Goal: Task Accomplishment & Management: Complete application form

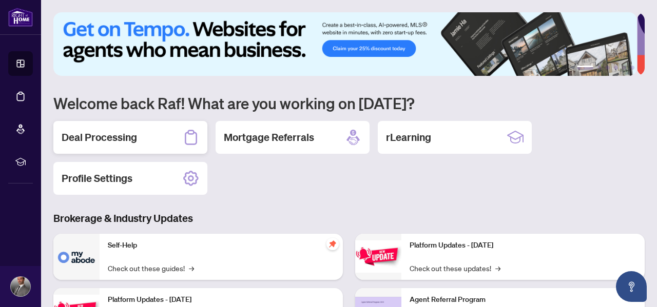
click at [133, 140] on h2 "Deal Processing" at bounding box center [99, 137] width 75 height 14
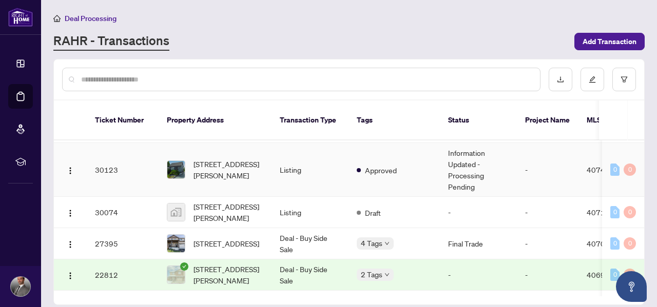
scroll to position [194, 0]
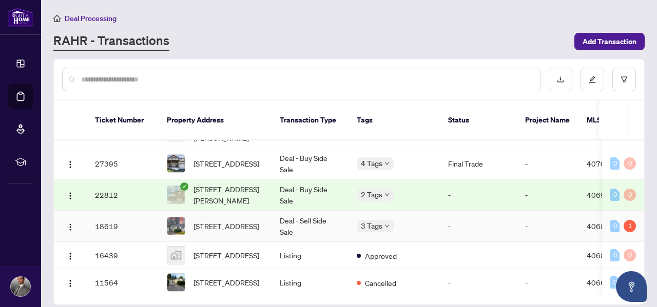
click at [428, 211] on td "3 Tags" at bounding box center [393, 226] width 91 height 31
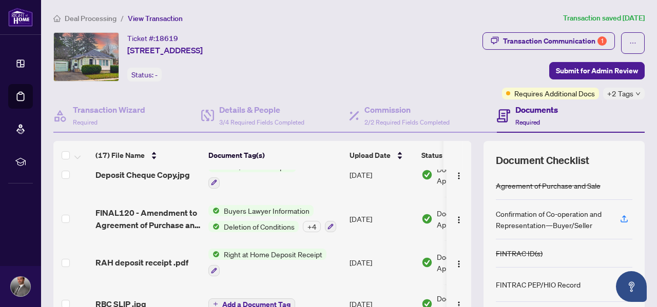
scroll to position [359, 0]
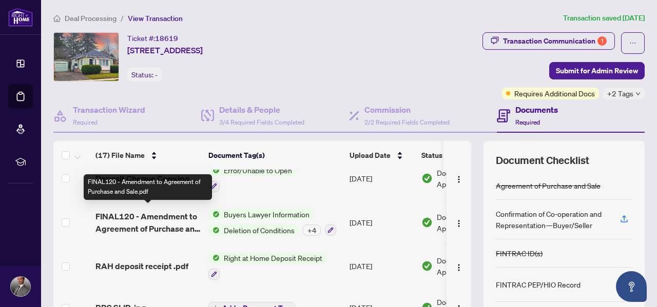
click at [169, 226] on span "FINAL120 - Amendment to Agreement of Purchase and Sale.pdf" at bounding box center [147, 222] width 105 height 25
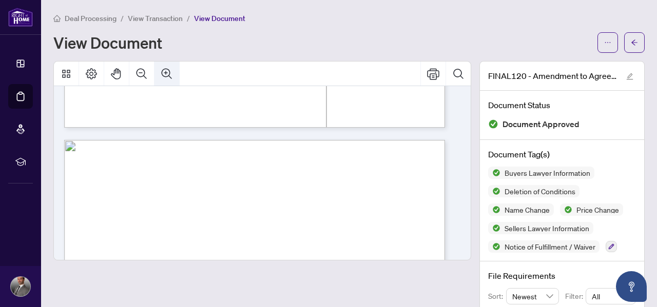
scroll to position [513, 0]
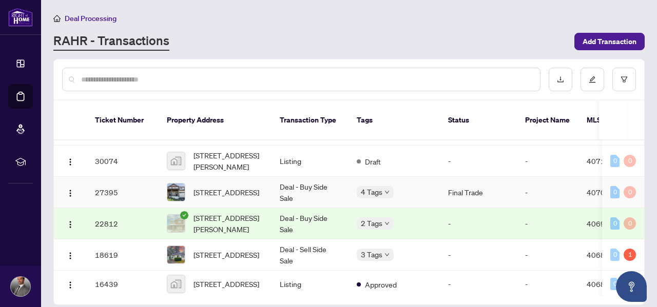
scroll to position [194, 0]
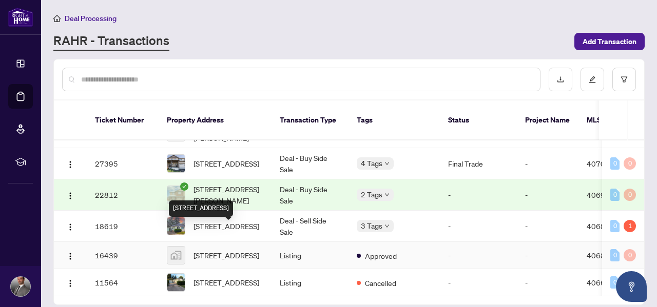
click at [213, 250] on span "[STREET_ADDRESS]" at bounding box center [226, 255] width 66 height 11
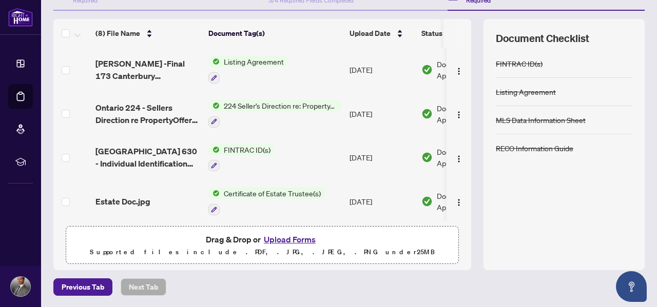
click at [273, 108] on span "224 Seller's Direction re: Property/Offers - Important Information for Seller A…" at bounding box center [281, 105] width 122 height 11
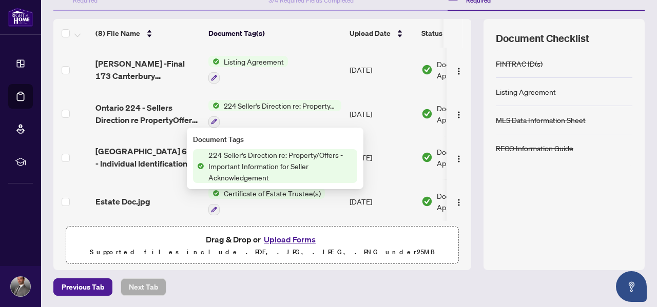
click at [123, 112] on span "Ontario 224 - Sellers Direction re PropertyOffers - Important Information for S…" at bounding box center [147, 114] width 105 height 25
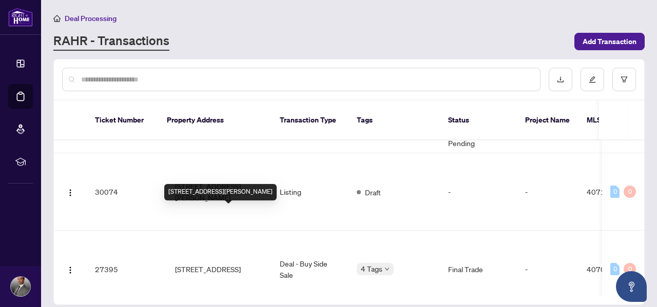
scroll to position [194, 0]
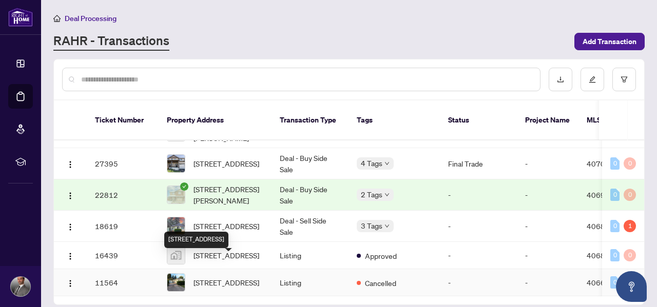
click at [226, 277] on span "[STREET_ADDRESS]" at bounding box center [226, 282] width 66 height 11
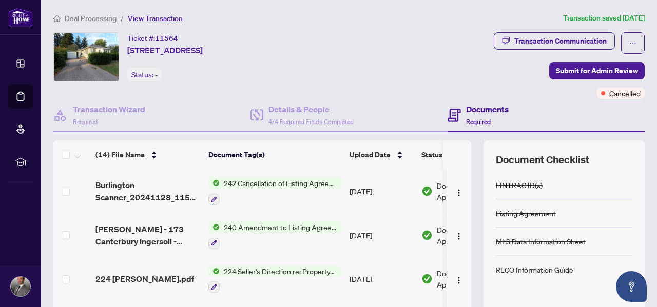
scroll to position [51, 0]
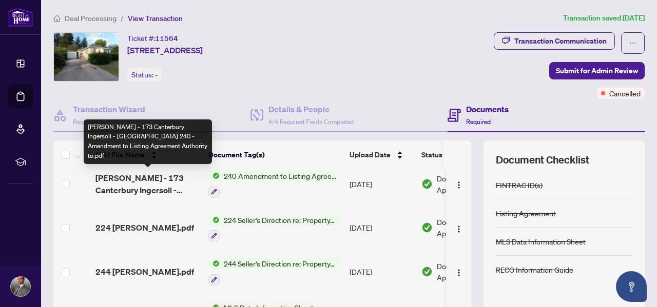
click at [138, 181] on span "[PERSON_NAME] - 173 Canterbury Ingersoll - [GEOGRAPHIC_DATA] 240 - Amendment to…" at bounding box center [147, 184] width 105 height 25
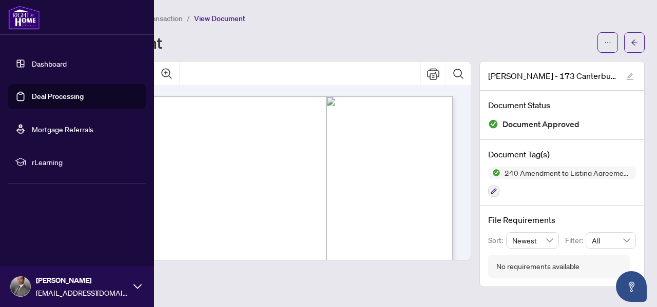
click at [49, 64] on link "Dashboard" at bounding box center [49, 63] width 35 height 9
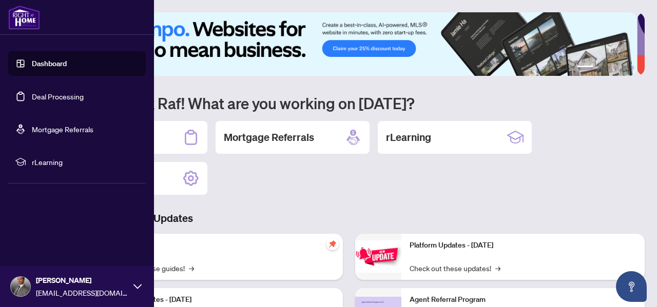
click at [32, 61] on link "Dashboard" at bounding box center [49, 63] width 35 height 9
click at [70, 94] on link "Deal Processing" at bounding box center [58, 96] width 52 height 9
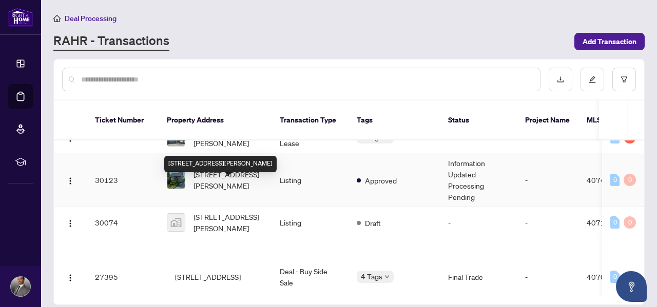
scroll to position [103, 0]
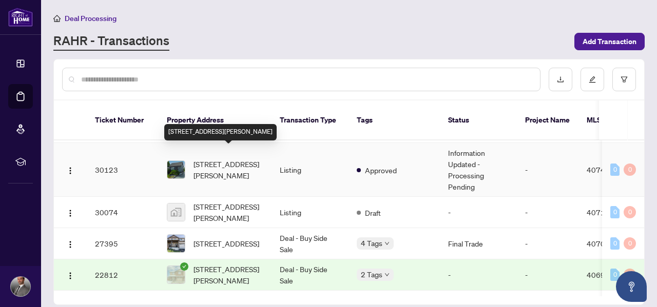
click at [234, 160] on span "[STREET_ADDRESS][PERSON_NAME]" at bounding box center [228, 170] width 70 height 23
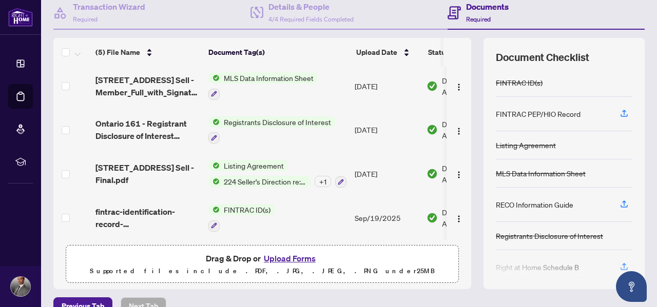
scroll to position [113, 0]
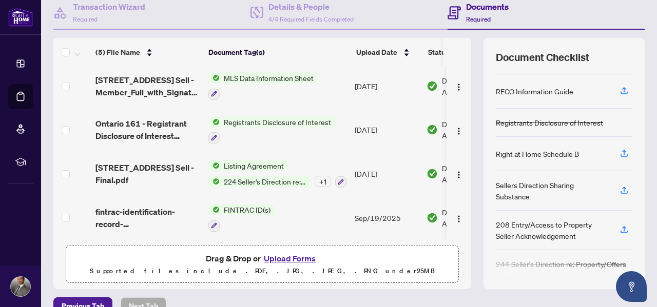
click at [275, 258] on button "Upload Forms" at bounding box center [290, 258] width 58 height 13
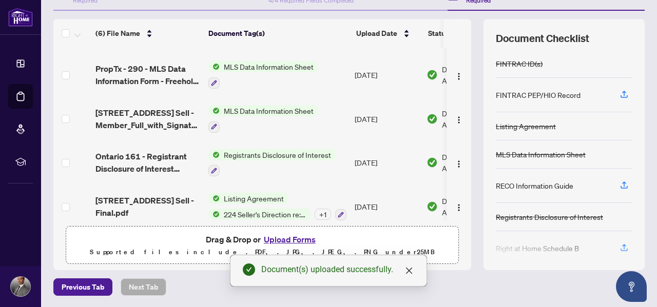
scroll to position [0, 0]
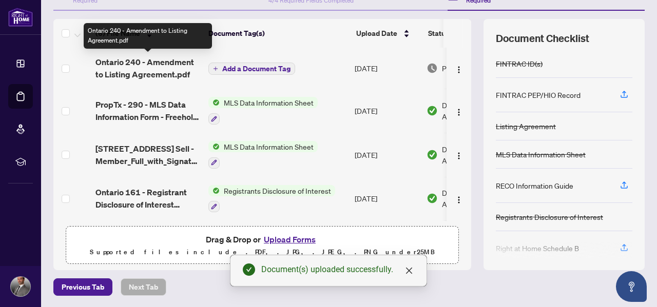
click at [141, 63] on span "Ontario 240 - Amendment to Listing Agreement.pdf" at bounding box center [147, 68] width 105 height 25
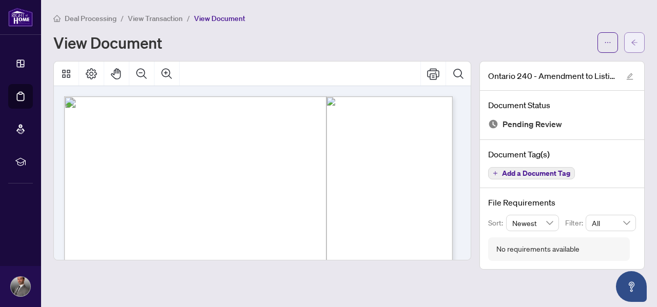
click at [628, 43] on button "button" at bounding box center [634, 42] width 21 height 21
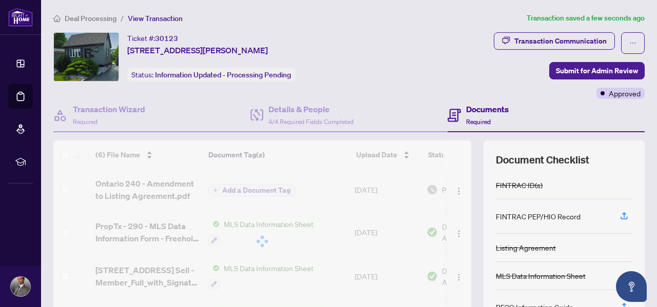
click at [466, 113] on h4 "Documents" at bounding box center [487, 109] width 43 height 12
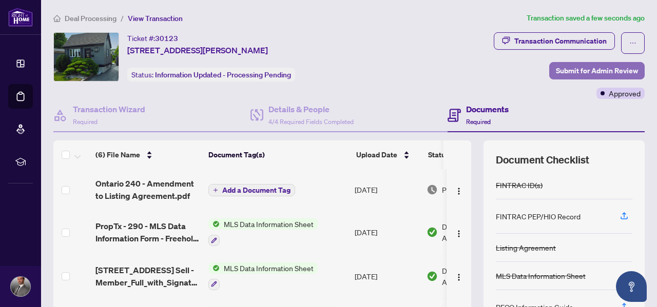
click at [598, 67] on span "Submit for Admin Review" at bounding box center [597, 71] width 82 height 16
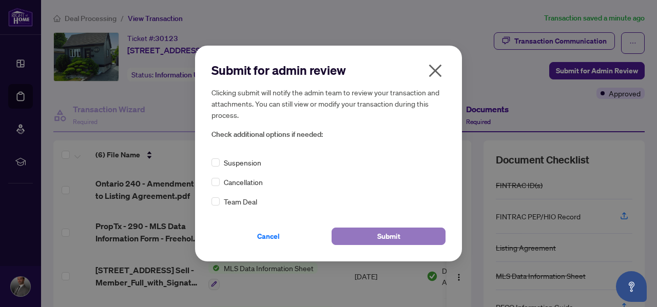
click at [410, 239] on button "Submit" at bounding box center [389, 236] width 114 height 17
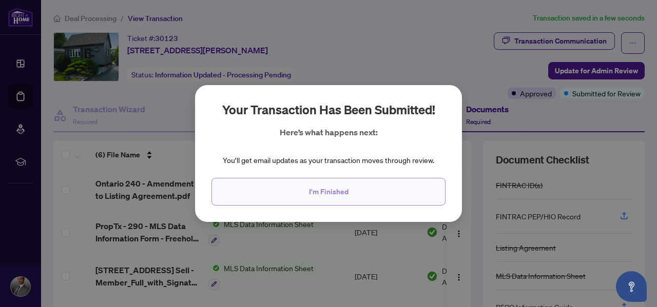
click at [341, 193] on span "I'm Finished" at bounding box center [329, 192] width 40 height 16
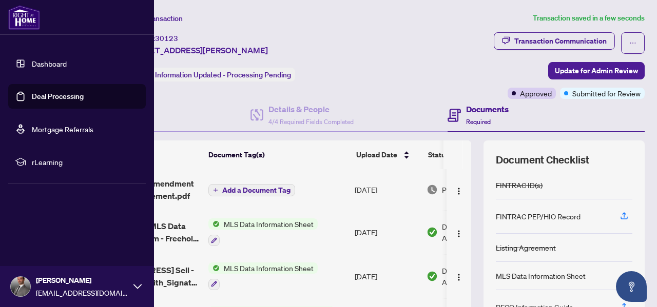
click at [33, 96] on link "Deal Processing" at bounding box center [58, 96] width 52 height 9
